Goal: Task Accomplishment & Management: Manage account settings

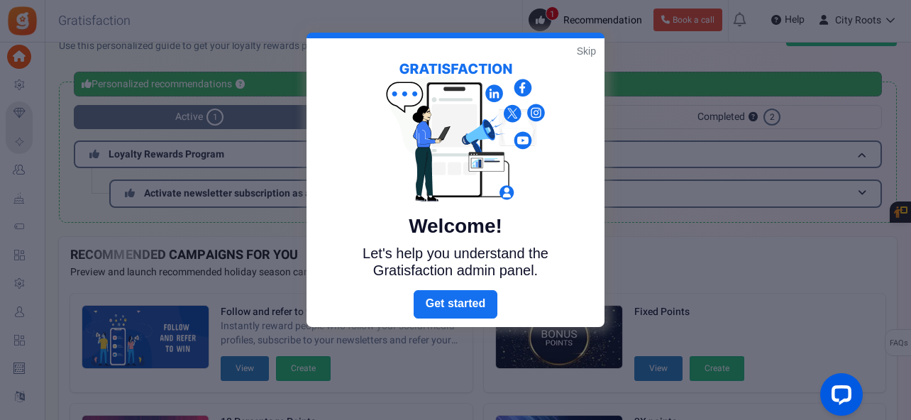
scroll to position [27, 0]
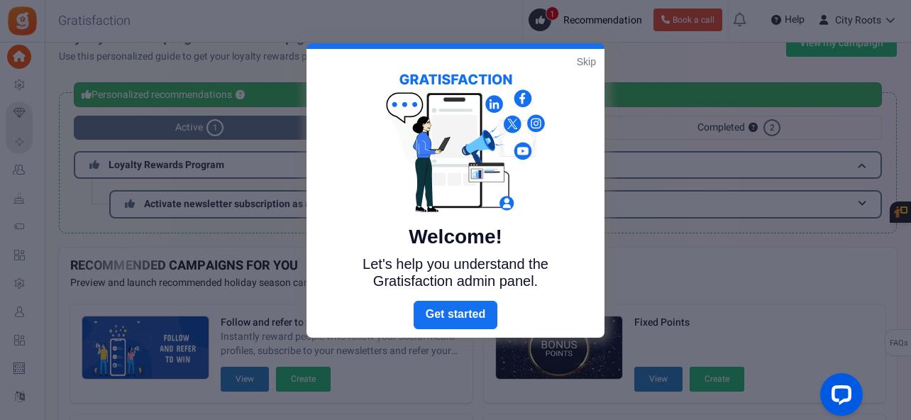
click at [650, 126] on div at bounding box center [455, 210] width 911 height 420
click at [591, 63] on link "Skip" at bounding box center [586, 62] width 19 height 14
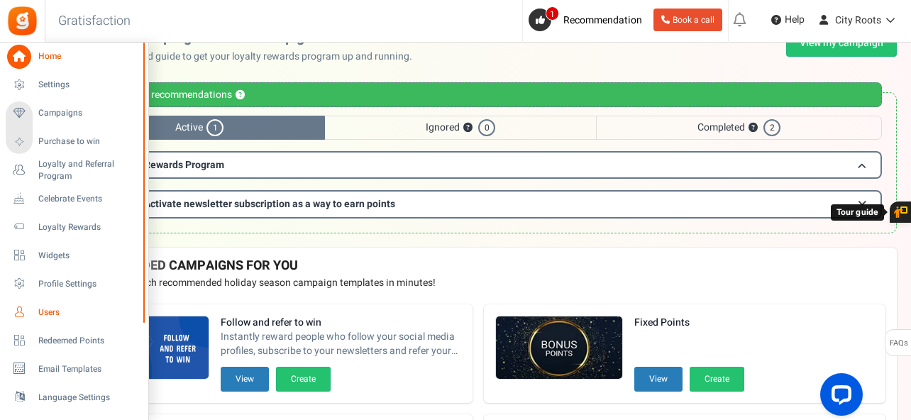
click at [60, 313] on span "Users" at bounding box center [87, 312] width 99 height 12
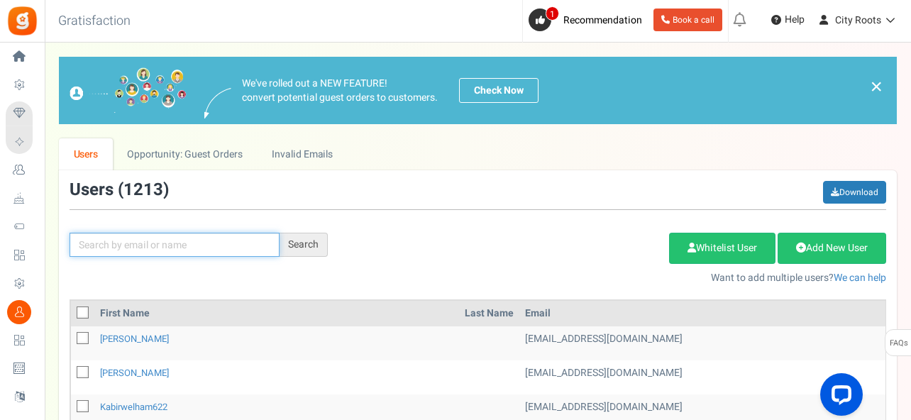
click at [185, 252] on input "text" at bounding box center [174, 245] width 210 height 24
paste input "[EMAIL_ADDRESS][DOMAIN_NAME]"
type input "[EMAIL_ADDRESS][DOMAIN_NAME]"
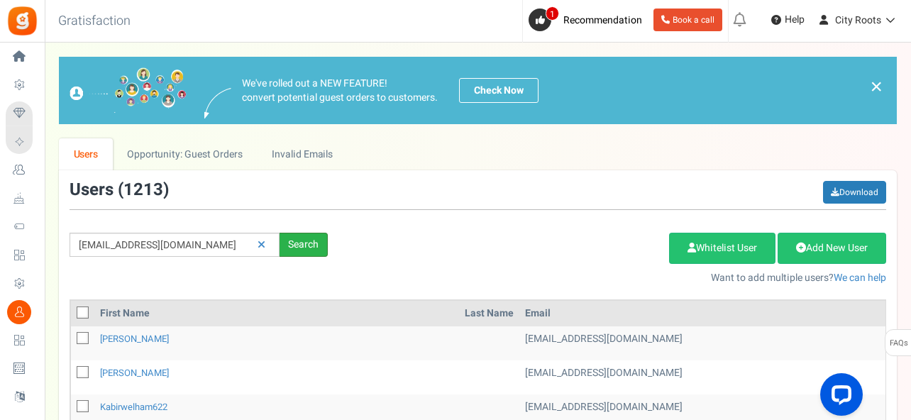
click at [306, 246] on div "Search" at bounding box center [303, 245] width 48 height 24
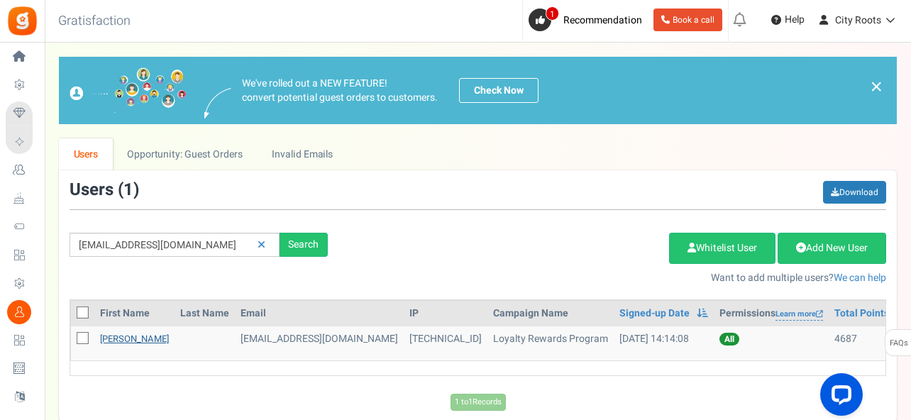
click at [143, 343] on link "[PERSON_NAME]" at bounding box center [134, 338] width 69 height 13
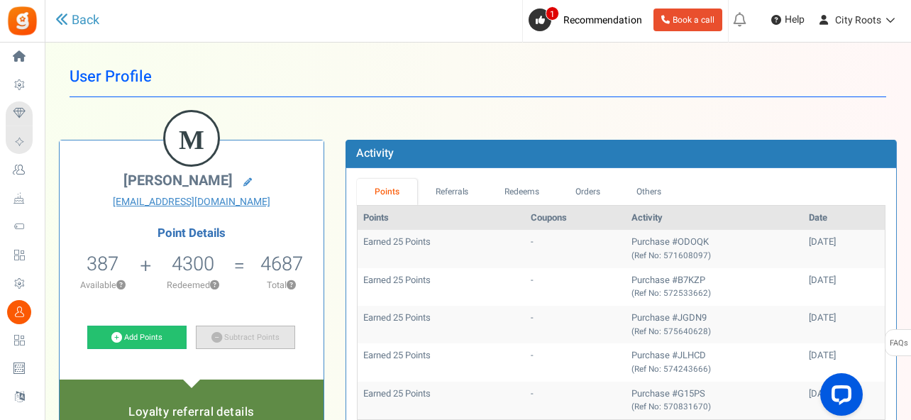
click at [243, 333] on link "Subtract Points" at bounding box center [245, 338] width 99 height 24
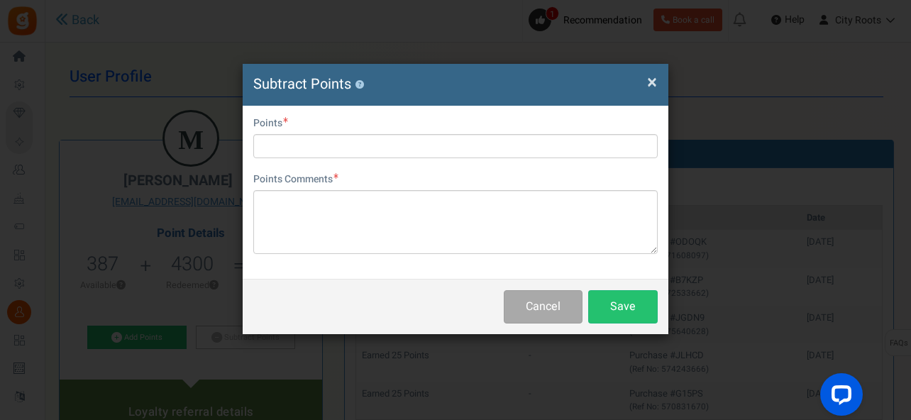
click at [365, 128] on div "Points" at bounding box center [455, 137] width 404 height 42
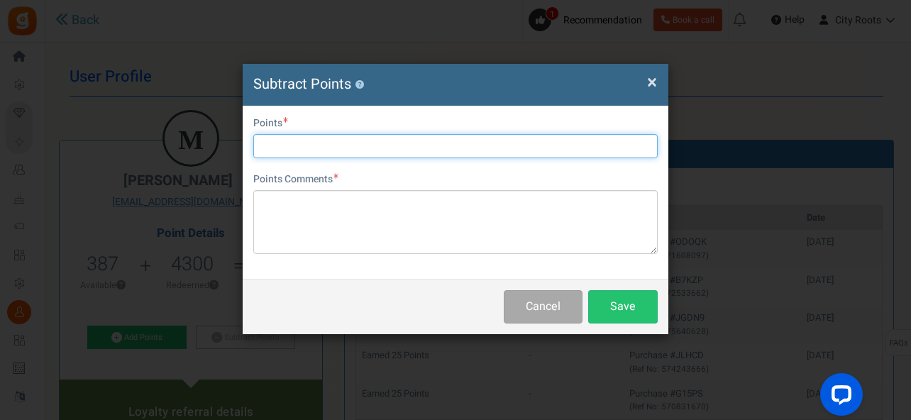
click at [365, 137] on input "text" at bounding box center [455, 146] width 404 height 24
type input "350"
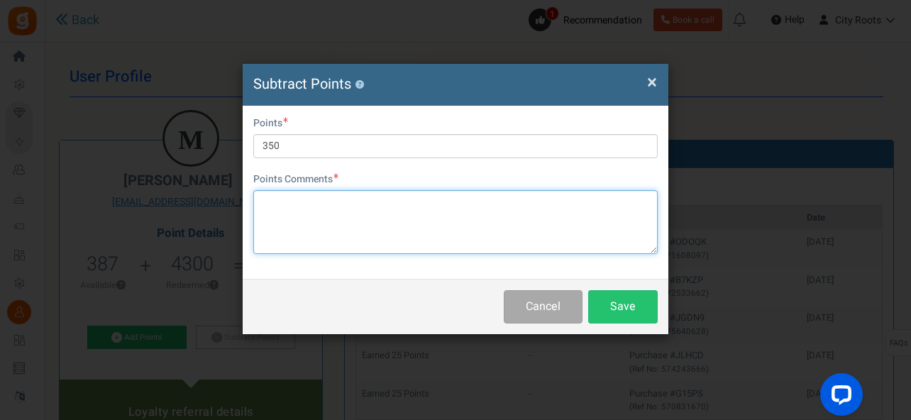
click at [345, 227] on textarea at bounding box center [455, 222] width 404 height 64
type textarea "Use $7 of points off for"
